Goal: Transaction & Acquisition: Purchase product/service

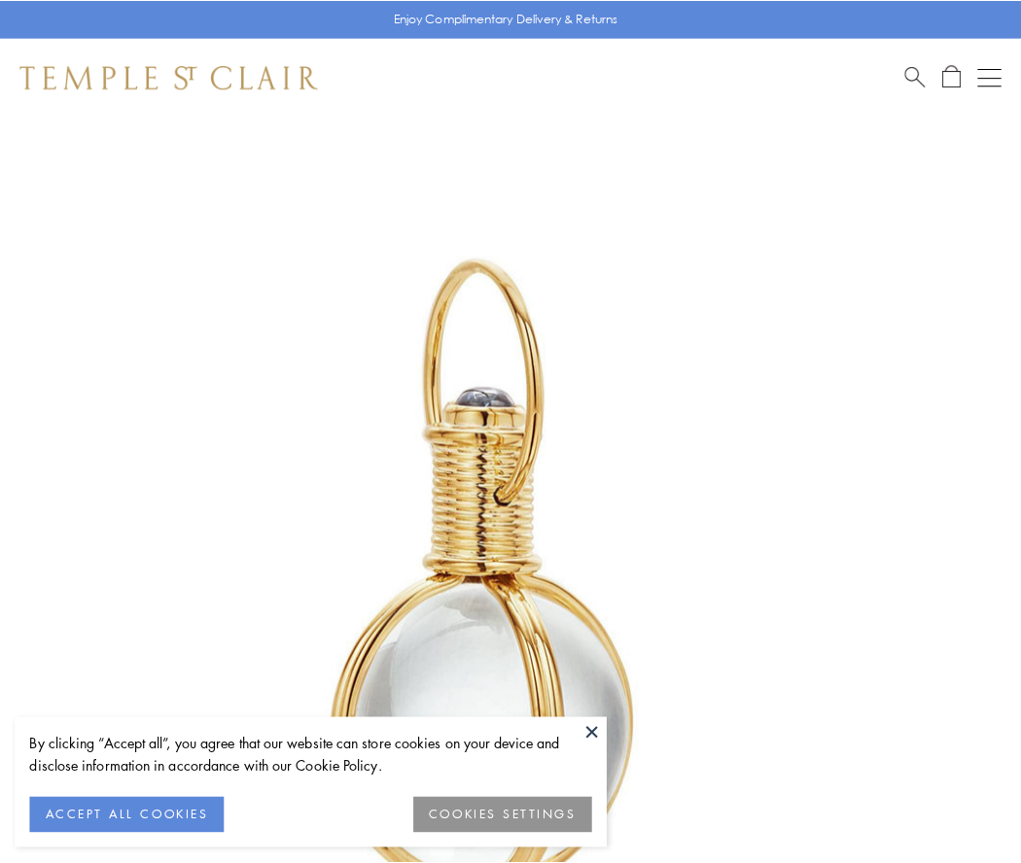
scroll to position [507, 0]
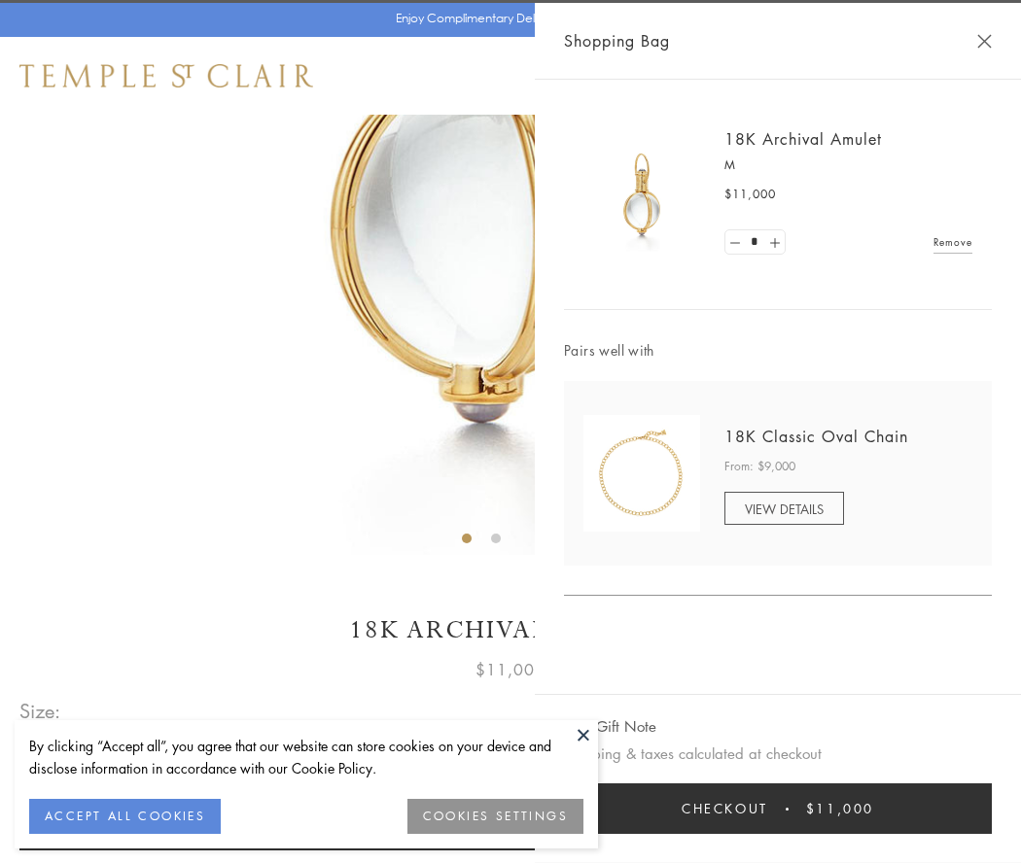
click at [778, 809] on button "Checkout $11,000" at bounding box center [778, 808] width 428 height 51
